Goal: Communication & Community: Share content

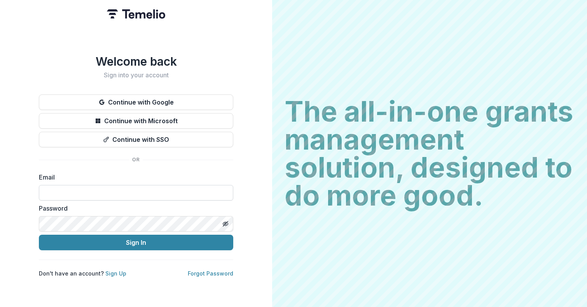
click at [135, 187] on input at bounding box center [136, 193] width 194 height 16
type input "**********"
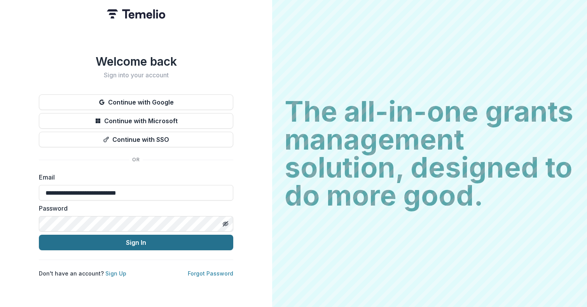
click at [131, 239] on button "Sign In" at bounding box center [136, 243] width 194 height 16
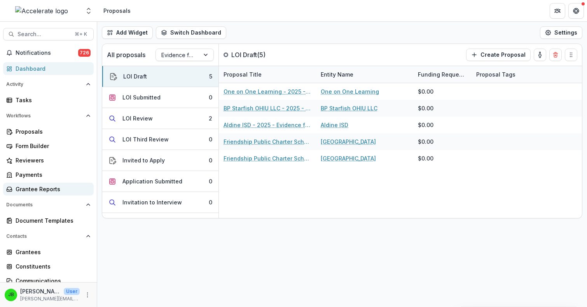
scroll to position [65, 0]
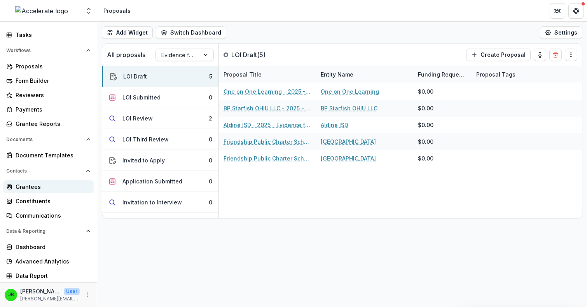
click at [31, 190] on div "Grantees" at bounding box center [52, 187] width 72 height 8
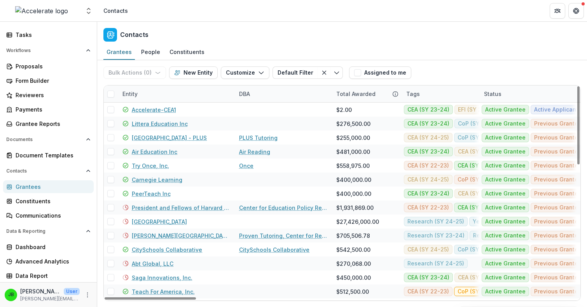
click at [136, 95] on div "Entity" at bounding box center [130, 94] width 24 height 8
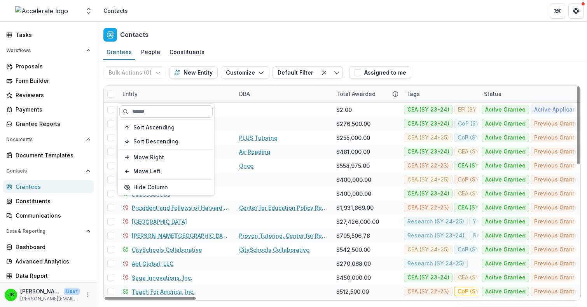
click at [160, 114] on input at bounding box center [165, 111] width 93 height 12
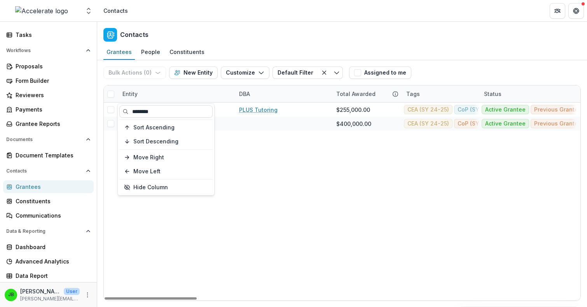
type input "********"
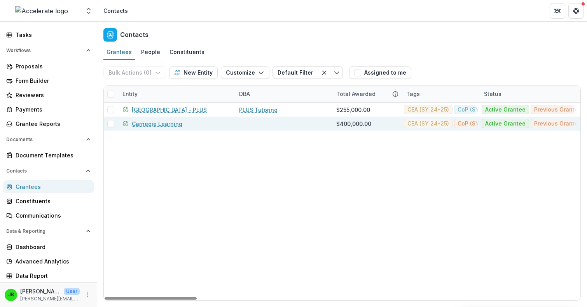
click at [163, 127] on link "Carnegie Learning" at bounding box center [157, 124] width 51 height 8
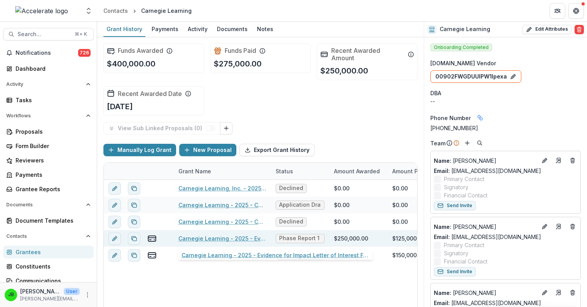
click at [236, 238] on link "Carnegie Learning - 2025 - Evidence for Impact Letter of Interest Form" at bounding box center [222, 238] width 88 height 8
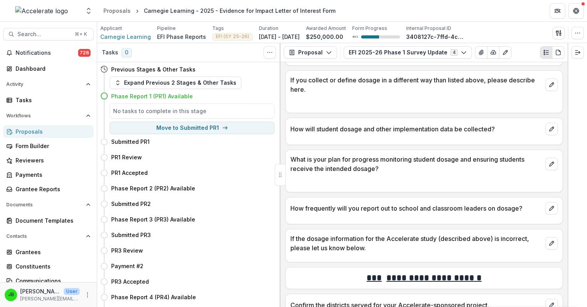
click at [41, 131] on div "Proposals" at bounding box center [52, 131] width 72 height 8
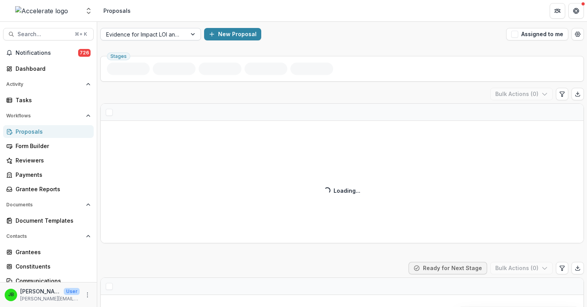
click at [149, 34] on div at bounding box center [143, 35] width 75 height 10
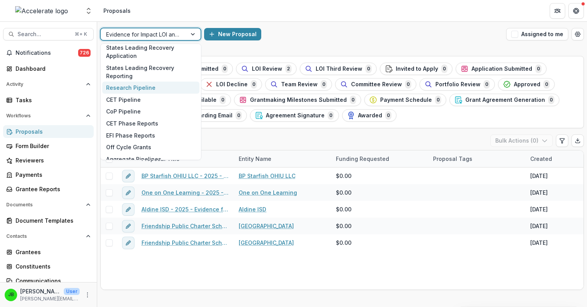
scroll to position [37, 0]
click at [139, 134] on div "EFI Phase Reports" at bounding box center [150, 135] width 97 height 12
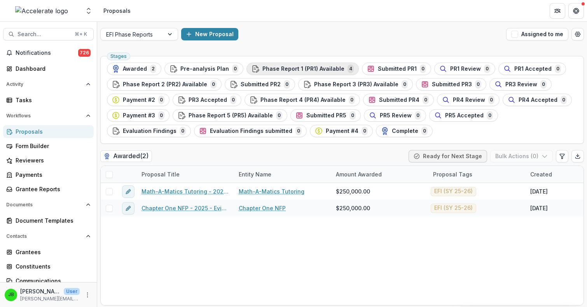
click at [316, 68] on span "Phase Report 1 (PR1) Available" at bounding box center [303, 69] width 82 height 7
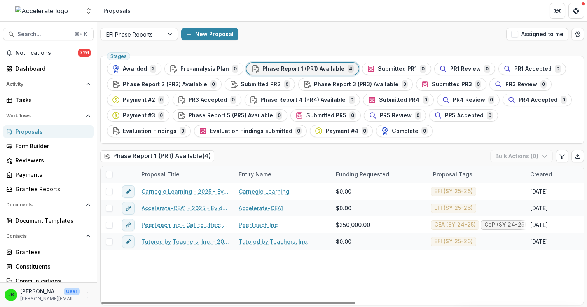
click at [106, 174] on span at bounding box center [109, 174] width 7 height 7
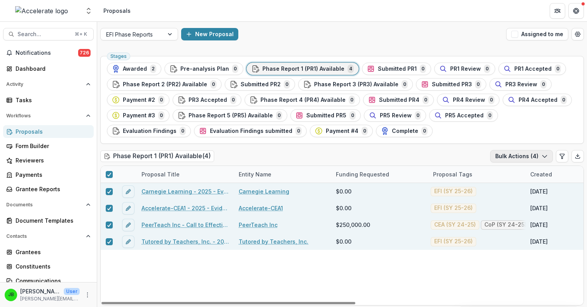
click at [525, 155] on button "Bulk Actions ( 4 )" at bounding box center [521, 156] width 63 height 12
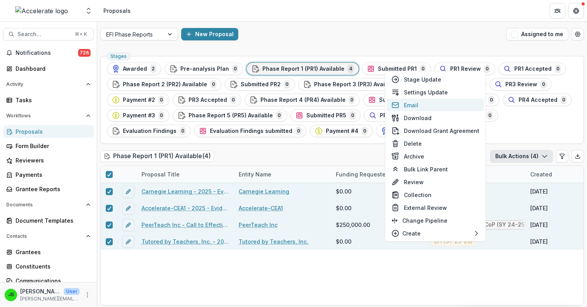
click at [427, 106] on button "Email" at bounding box center [435, 105] width 97 height 13
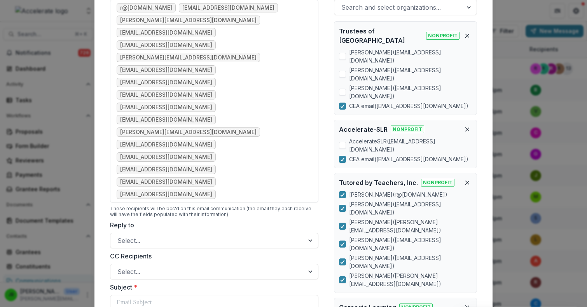
scroll to position [79, 0]
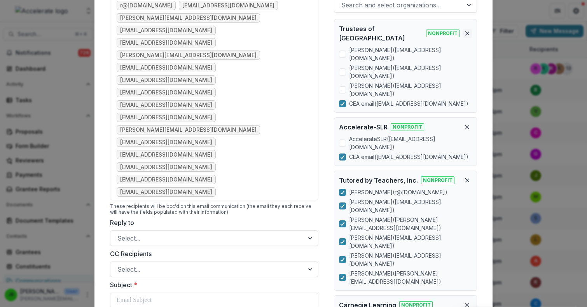
click at [466, 33] on line "Remove organization" at bounding box center [467, 33] width 3 height 3
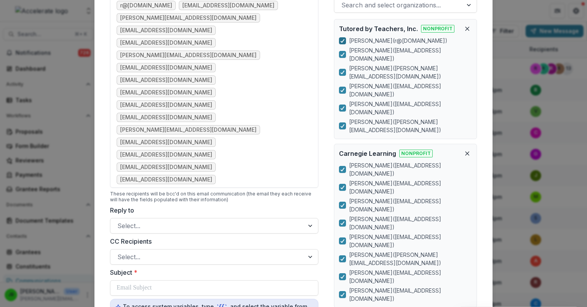
click at [341, 42] on polyline at bounding box center [342, 40] width 3 height 3
click at [341, 52] on icon at bounding box center [342, 54] width 5 height 4
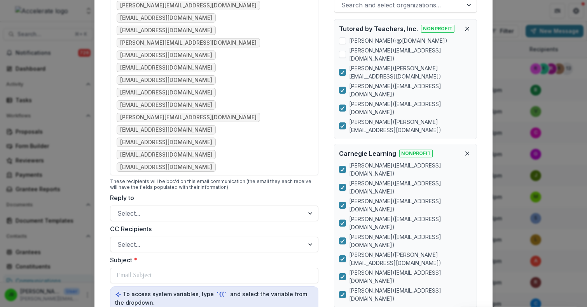
click at [341, 55] on div "[PERSON_NAME] ( r@[DOMAIN_NAME] ) [PERSON_NAME] ( [PERSON_NAME][EMAIL_ADDRESS][…" at bounding box center [405, 86] width 133 height 98
click at [341, 70] on icon at bounding box center [342, 72] width 5 height 4
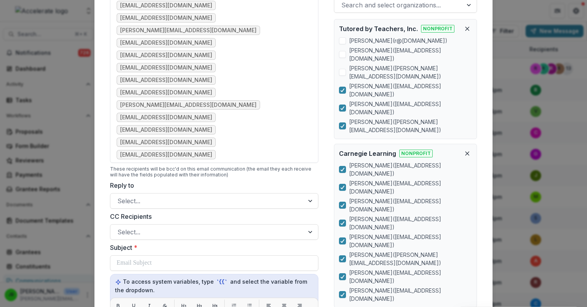
click at [341, 69] on span at bounding box center [342, 72] width 7 height 7
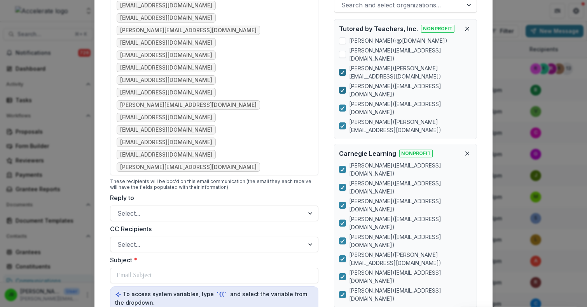
click at [342, 88] on icon at bounding box center [342, 90] width 5 height 4
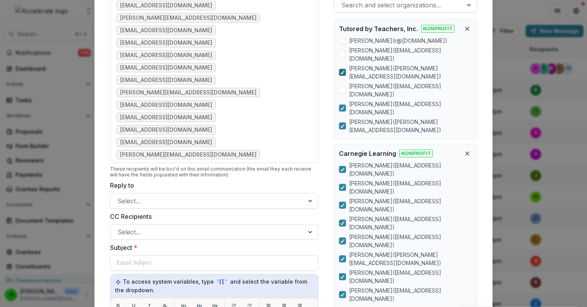
click at [342, 75] on div "[PERSON_NAME] ( r@[DOMAIN_NAME] ) [PERSON_NAME] ( [PERSON_NAME][EMAIL_ADDRESS][…" at bounding box center [405, 86] width 133 height 98
click at [342, 106] on icon at bounding box center [342, 108] width 5 height 4
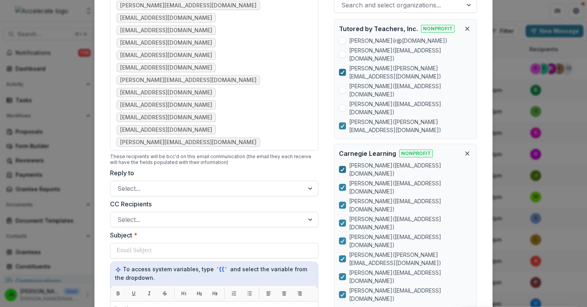
click at [343, 168] on polyline at bounding box center [342, 169] width 3 height 3
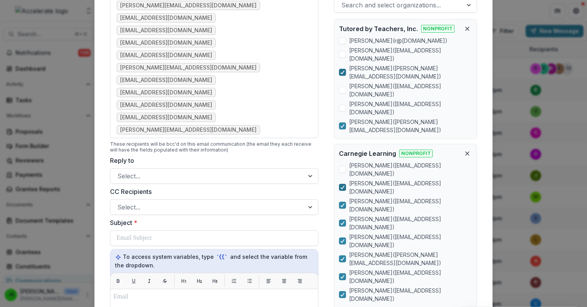
click at [342, 184] on div at bounding box center [342, 187] width 5 height 6
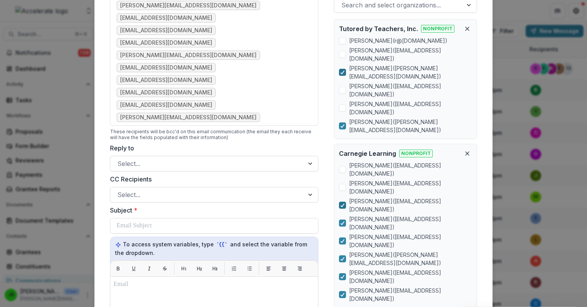
click at [341, 202] on div at bounding box center [342, 205] width 5 height 6
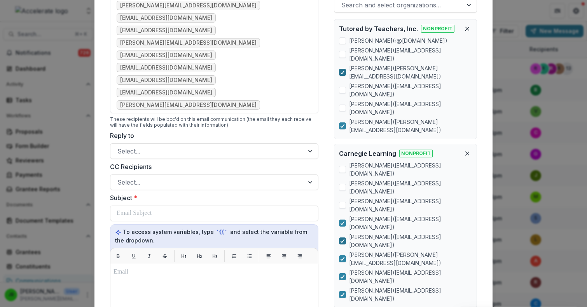
click at [341, 239] on icon at bounding box center [342, 241] width 5 height 4
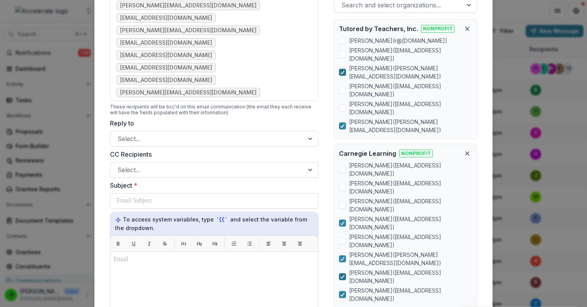
click at [341, 275] on polyline at bounding box center [342, 276] width 3 height 3
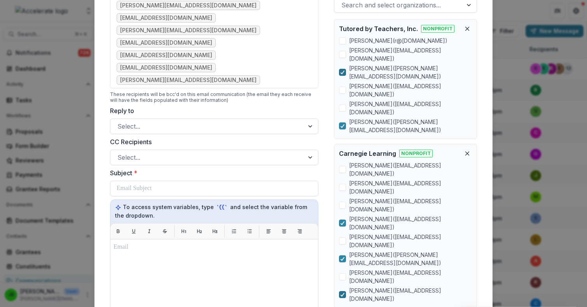
click at [342, 291] on div at bounding box center [342, 294] width 5 height 6
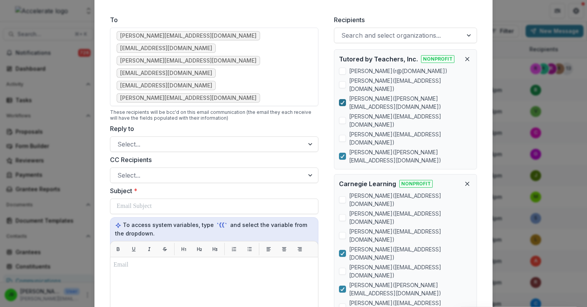
scroll to position [43, 0]
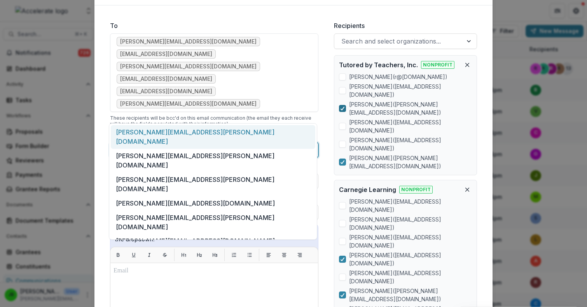
click at [246, 145] on div at bounding box center [207, 150] width 180 height 11
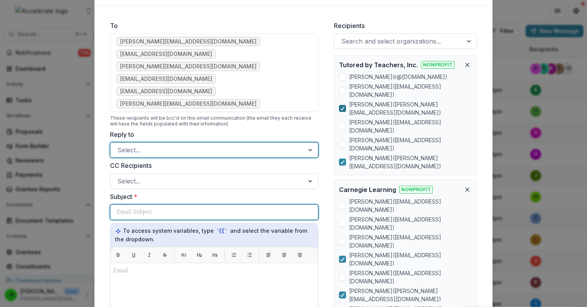
click at [232, 205] on div at bounding box center [214, 212] width 195 height 15
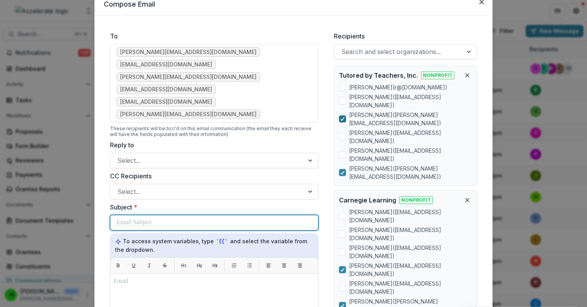
scroll to position [20, 0]
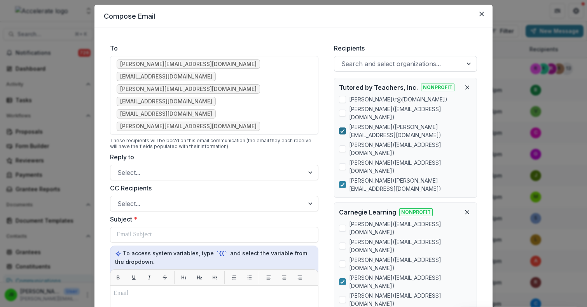
click at [361, 60] on div at bounding box center [398, 63] width 114 height 11
click at [373, 44] on label "Recipients" at bounding box center [403, 48] width 138 height 9
click at [343, 59] on input "Recipients" at bounding box center [342, 63] width 2 height 9
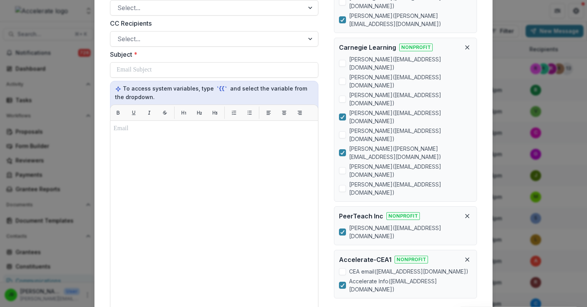
scroll to position [180, 0]
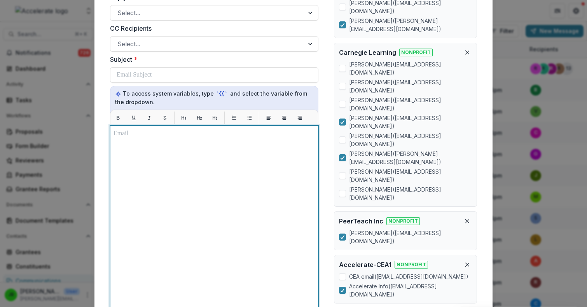
click at [172, 143] on div at bounding box center [213, 222] width 201 height 187
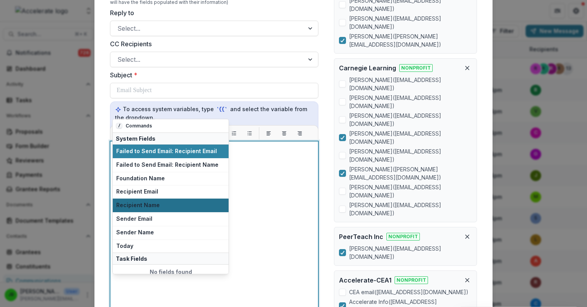
scroll to position [2, 0]
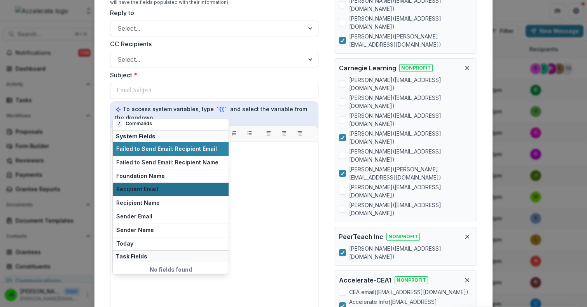
click at [152, 190] on span "Recipient Email" at bounding box center [170, 189] width 109 height 7
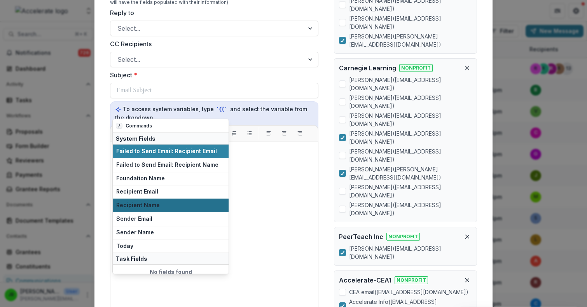
click at [156, 207] on span "Recipient Name" at bounding box center [170, 205] width 109 height 7
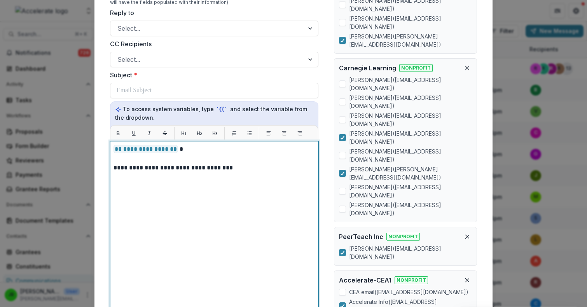
click at [210, 163] on p "**********" at bounding box center [213, 167] width 201 height 9
click at [305, 163] on p "**********" at bounding box center [213, 167] width 201 height 9
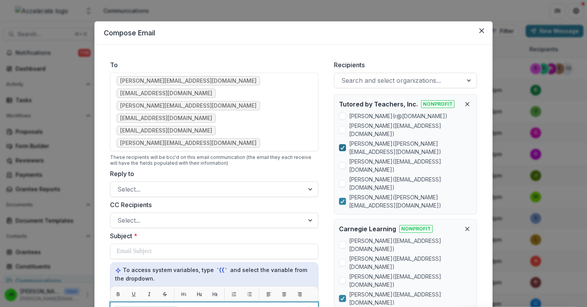
scroll to position [0, 0]
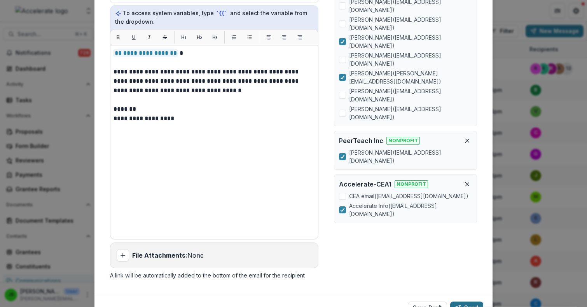
click at [466, 302] on button "Send" at bounding box center [466, 308] width 33 height 12
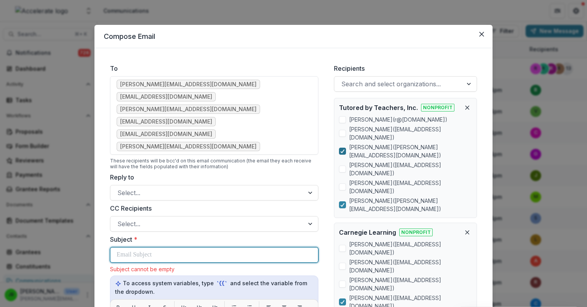
click at [159, 248] on div at bounding box center [214, 255] width 195 height 15
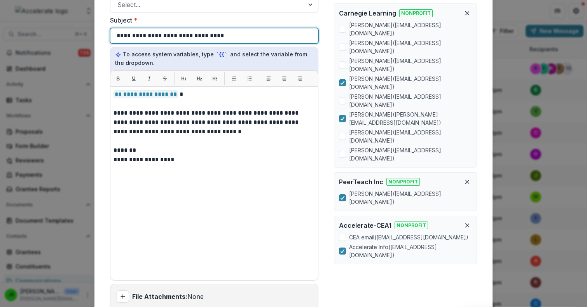
scroll to position [260, 0]
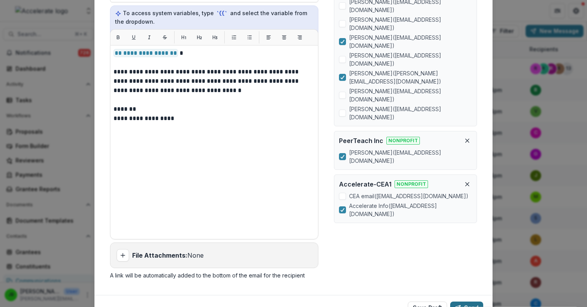
click at [465, 302] on button "Send" at bounding box center [466, 308] width 33 height 12
